Goal: Complete application form: Fill out and submit a form for a specific purpose

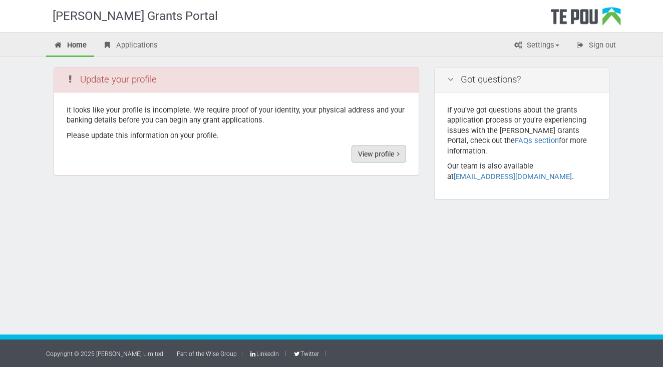
click at [359, 157] on link "View profile" at bounding box center [378, 154] width 55 height 17
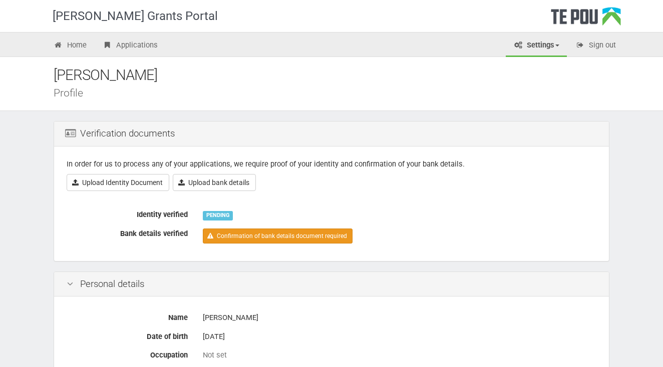
click at [248, 239] on link "Confirmation of bank details document required" at bounding box center [278, 236] width 150 height 15
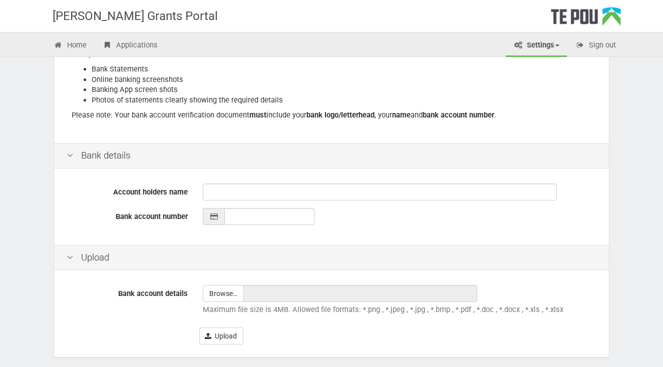
scroll to position [165, 0]
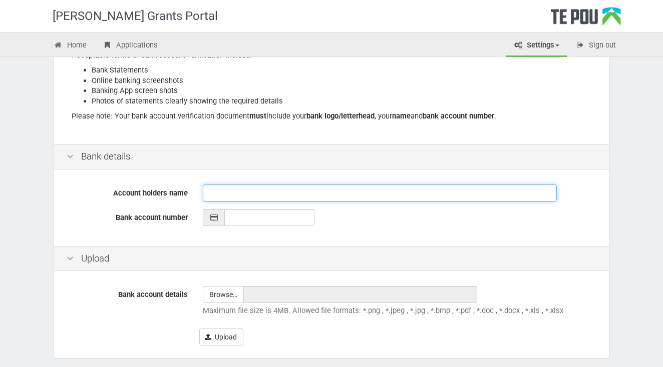
click at [224, 191] on input "Account holders name" at bounding box center [380, 193] width 354 height 17
type input "A Clayton"
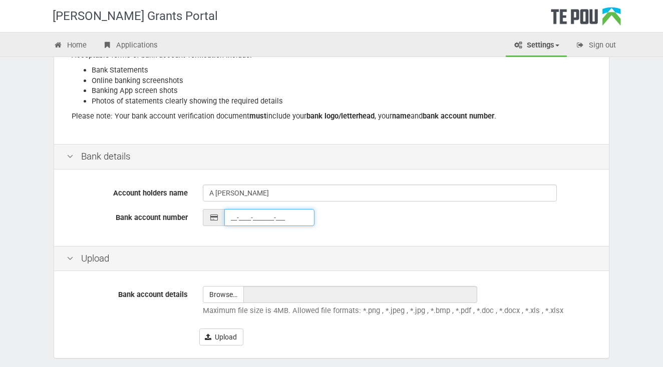
click at [244, 218] on input "__-____-_______-___" at bounding box center [269, 217] width 90 height 17
type input "02-0912-0333297-083"
click at [222, 291] on input "file" at bounding box center [223, 295] width 40 height 16
type input "C:\fakepath\Abby Clayton Proof of Account.PNG"
type input "[PERSON_NAME] Proof of Account.PNG"
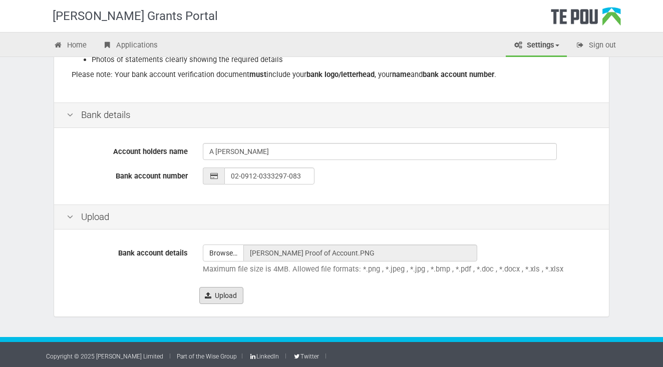
scroll to position [206, 0]
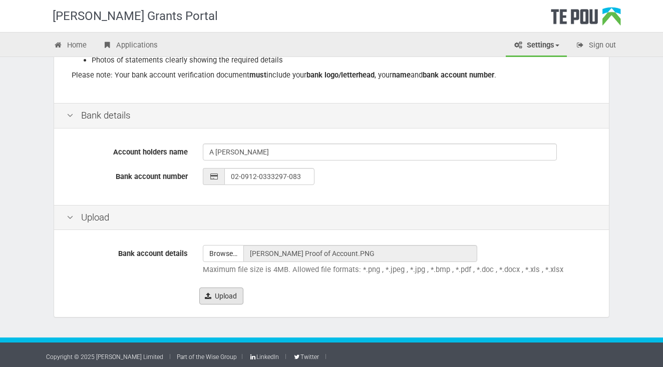
click at [213, 296] on button "Upload" at bounding box center [221, 296] width 44 height 17
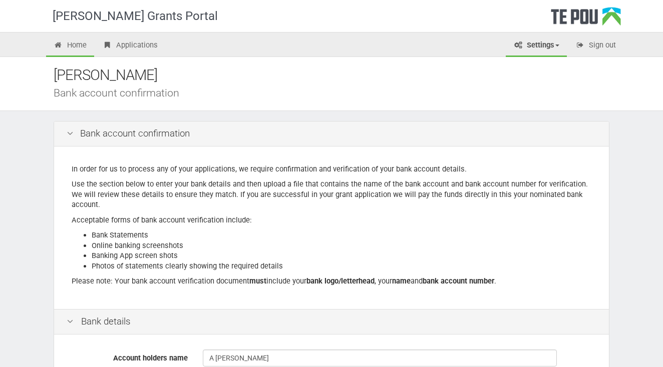
scroll to position [0, 0]
click at [88, 44] on link "Home" at bounding box center [70, 46] width 48 height 22
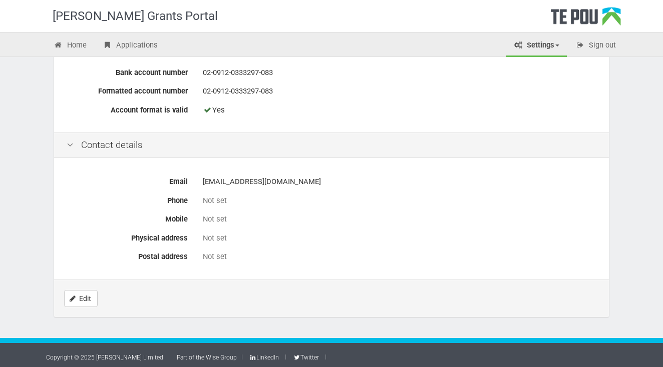
scroll to position [394, 0]
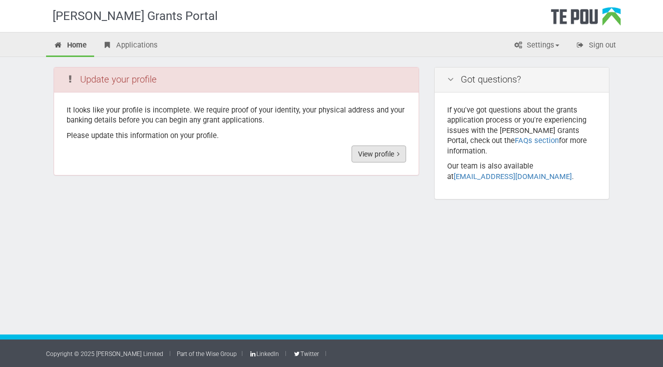
click at [357, 153] on link "View profile" at bounding box center [378, 154] width 55 height 17
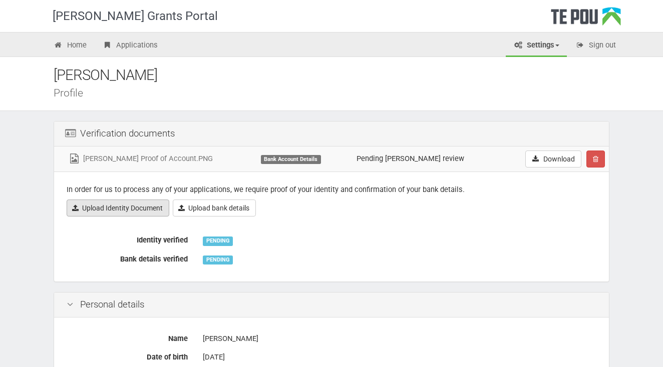
click at [119, 213] on link "Upload Identity Document" at bounding box center [118, 208] width 103 height 17
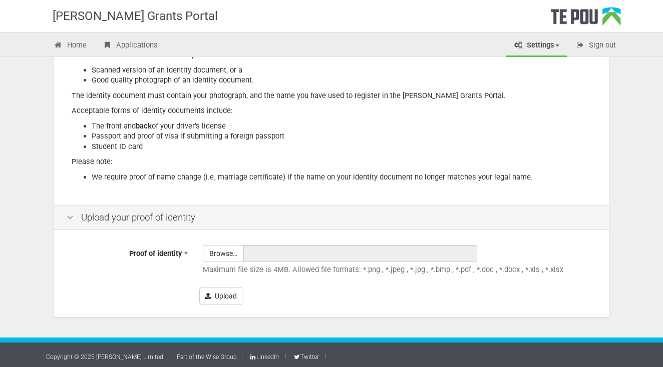
scroll to position [129, 0]
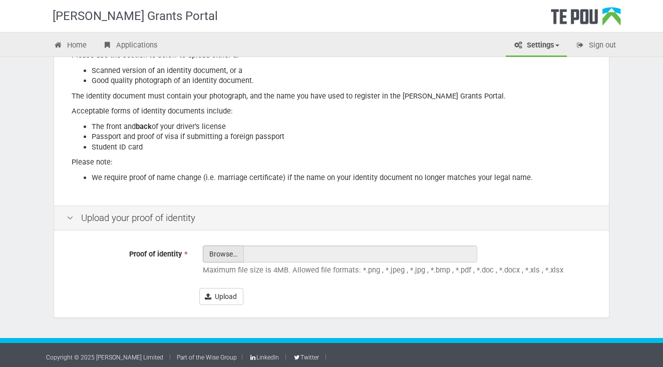
click at [215, 251] on input "Proof of identity *" at bounding box center [223, 282] width 40 height 72
click at [227, 251] on input "Proof of identity *" at bounding box center [223, 282] width 40 height 72
type input "C:\fakepath\[PERSON_NAME] Student ID.JPG"
type input "[PERSON_NAME] Student ID.JPG"
click at [218, 290] on button "Upload" at bounding box center [221, 296] width 44 height 17
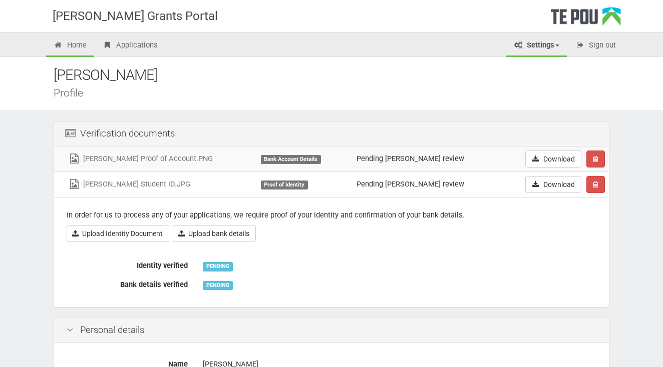
click at [72, 41] on link "Home" at bounding box center [70, 46] width 48 height 22
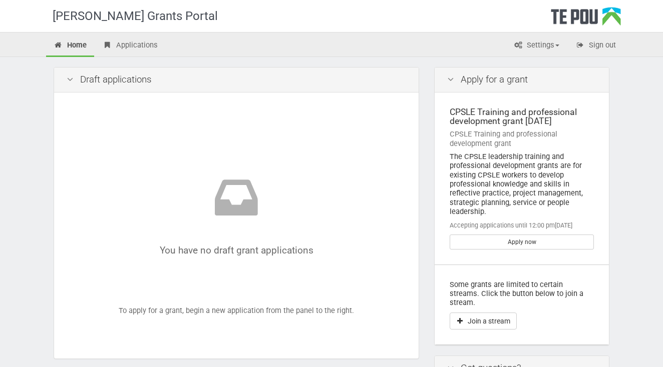
click at [450, 84] on icon at bounding box center [450, 80] width 12 height 10
click at [462, 82] on div "Apply for a grant" at bounding box center [521, 80] width 174 height 25
click at [490, 78] on div "Apply for a grant" at bounding box center [521, 80] width 174 height 25
click at [450, 80] on icon at bounding box center [450, 80] width 12 height 10
click at [113, 43] on link "Applications" at bounding box center [130, 46] width 70 height 22
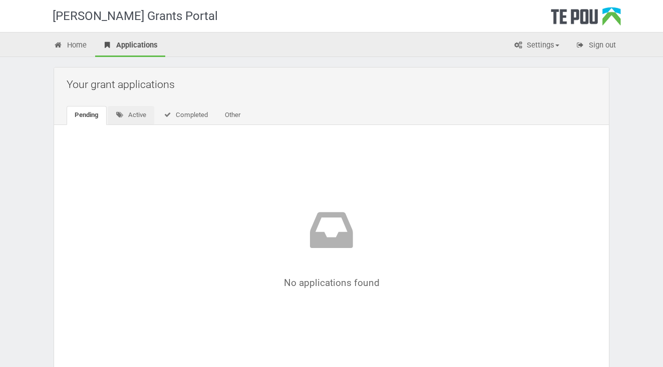
click at [128, 115] on link "Active" at bounding box center [131, 115] width 47 height 19
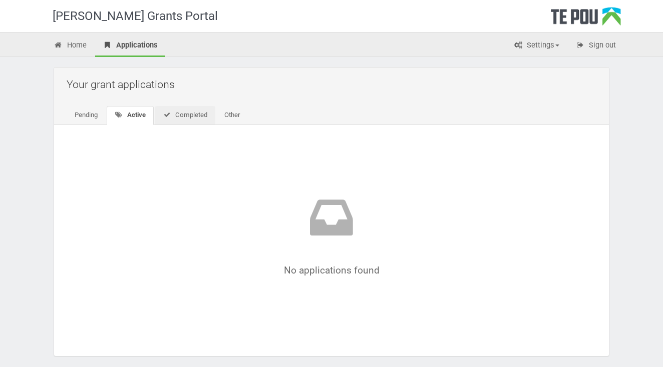
click at [190, 114] on link "Completed" at bounding box center [185, 115] width 61 height 19
click at [228, 116] on link "Other" at bounding box center [231, 115] width 32 height 19
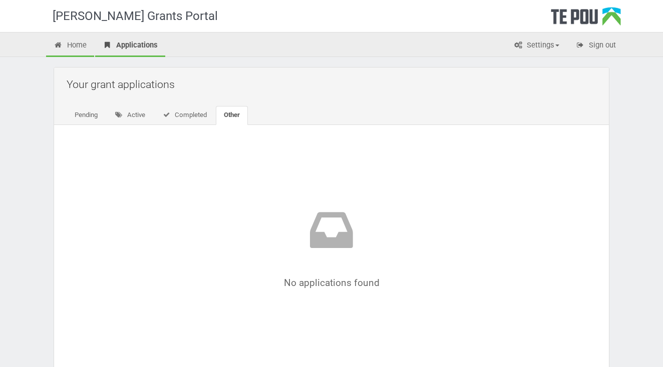
click at [78, 44] on link "Home" at bounding box center [70, 46] width 48 height 22
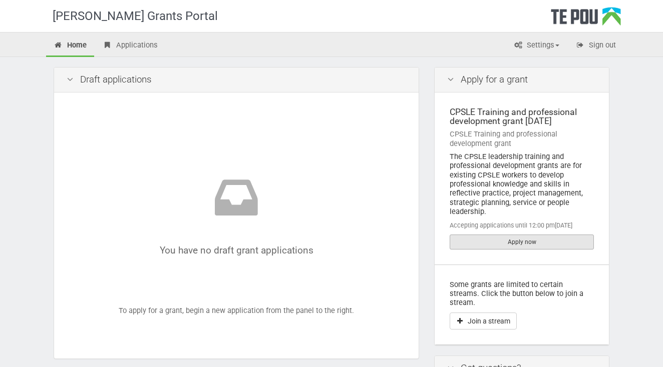
click at [487, 239] on link "Apply now" at bounding box center [521, 242] width 144 height 15
click at [542, 43] on link "Settings" at bounding box center [536, 46] width 61 height 22
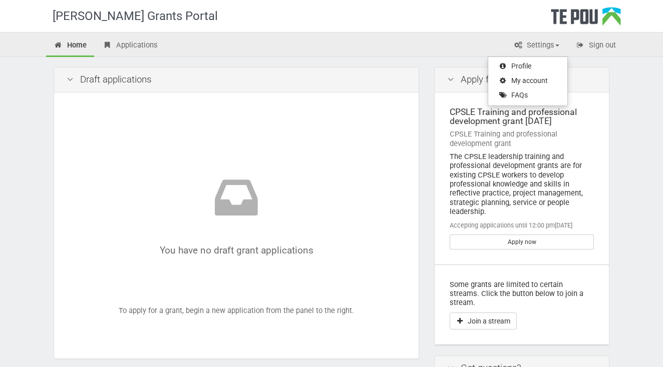
click at [413, 37] on div "Home Applications Settings Profile My account FAQs Sign out" at bounding box center [332, 46] width 586 height 22
click at [146, 45] on link "Applications" at bounding box center [130, 46] width 70 height 22
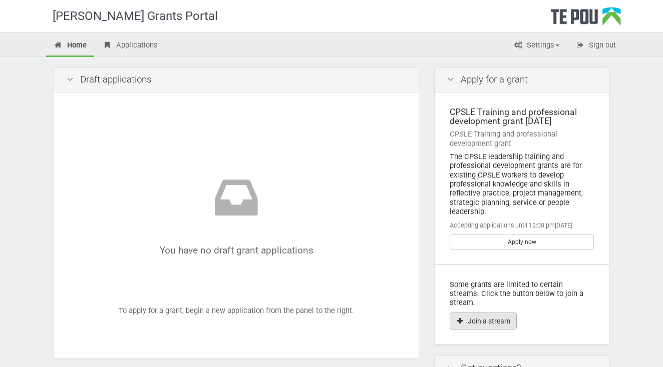
click at [486, 313] on button "Join a stream" at bounding box center [482, 321] width 67 height 17
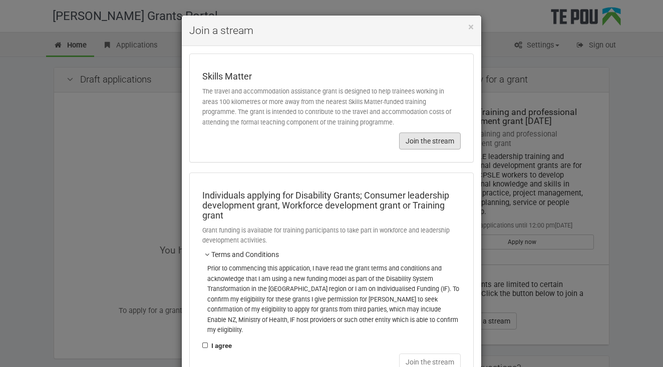
click at [410, 136] on button "Join the stream" at bounding box center [430, 141] width 62 height 17
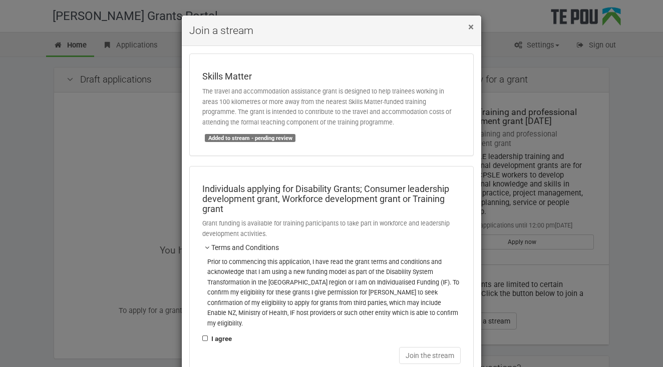
click at [469, 29] on span "×" at bounding box center [471, 27] width 6 height 12
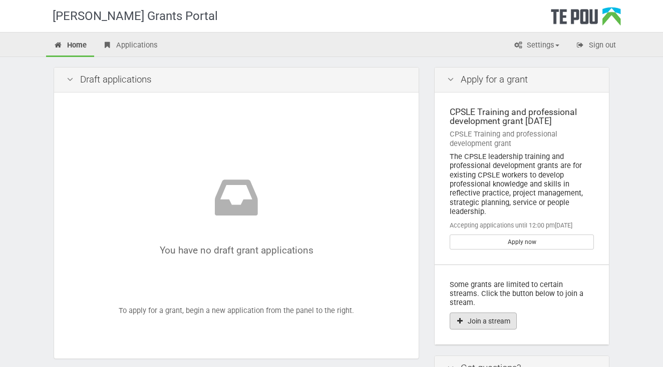
click at [468, 313] on button "Join a stream" at bounding box center [482, 321] width 67 height 17
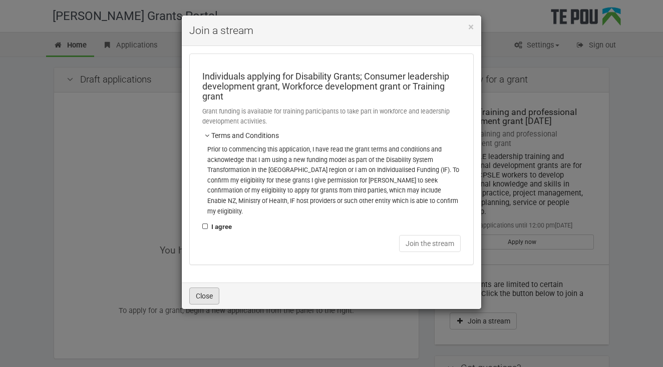
click at [206, 288] on button "Close" at bounding box center [204, 296] width 30 height 17
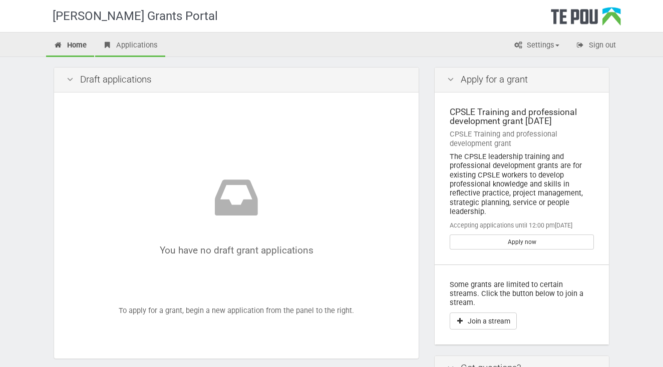
click at [137, 43] on link "Applications" at bounding box center [130, 46] width 70 height 22
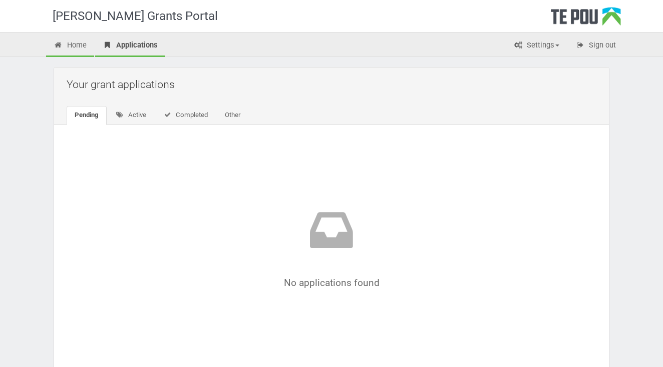
click at [90, 51] on link "Home" at bounding box center [70, 46] width 48 height 22
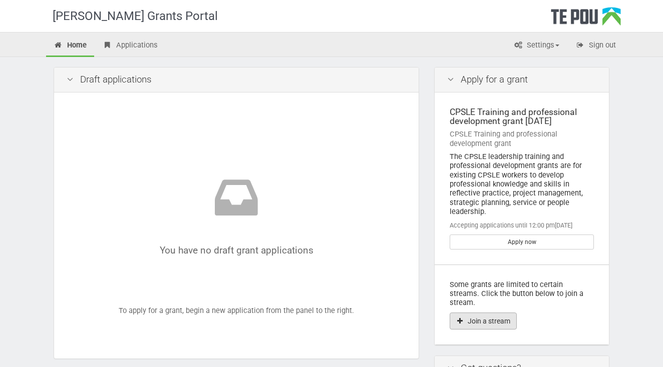
click at [479, 313] on button "Join a stream" at bounding box center [482, 321] width 67 height 17
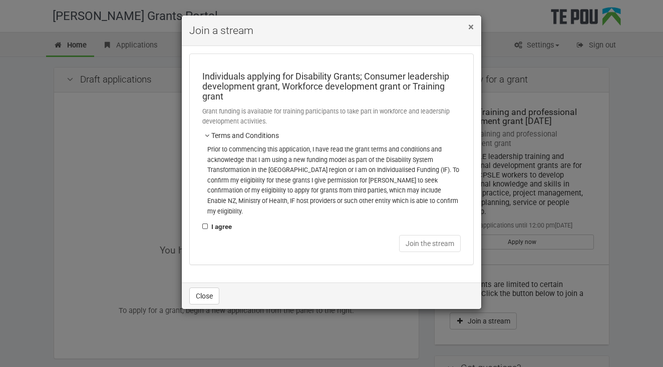
click at [470, 27] on span "×" at bounding box center [471, 27] width 6 height 12
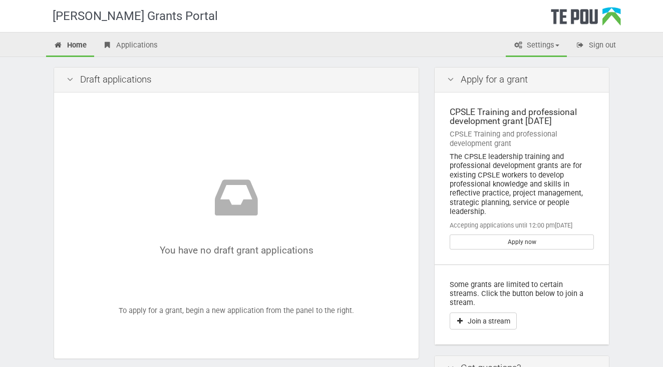
click at [551, 40] on link "Settings" at bounding box center [536, 46] width 61 height 22
click at [533, 67] on link "Profile" at bounding box center [527, 67] width 79 height 15
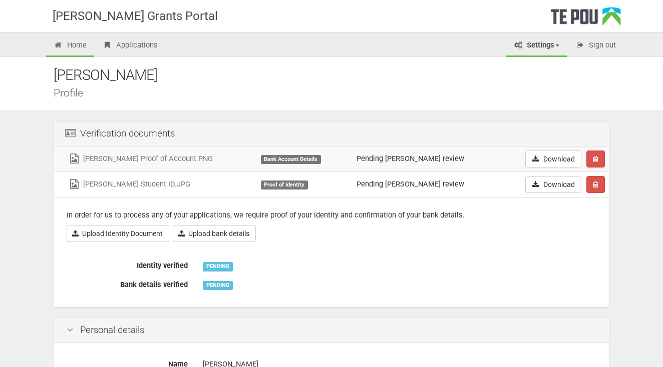
click at [75, 49] on link "Home" at bounding box center [70, 46] width 48 height 22
